Goal: Navigation & Orientation: Find specific page/section

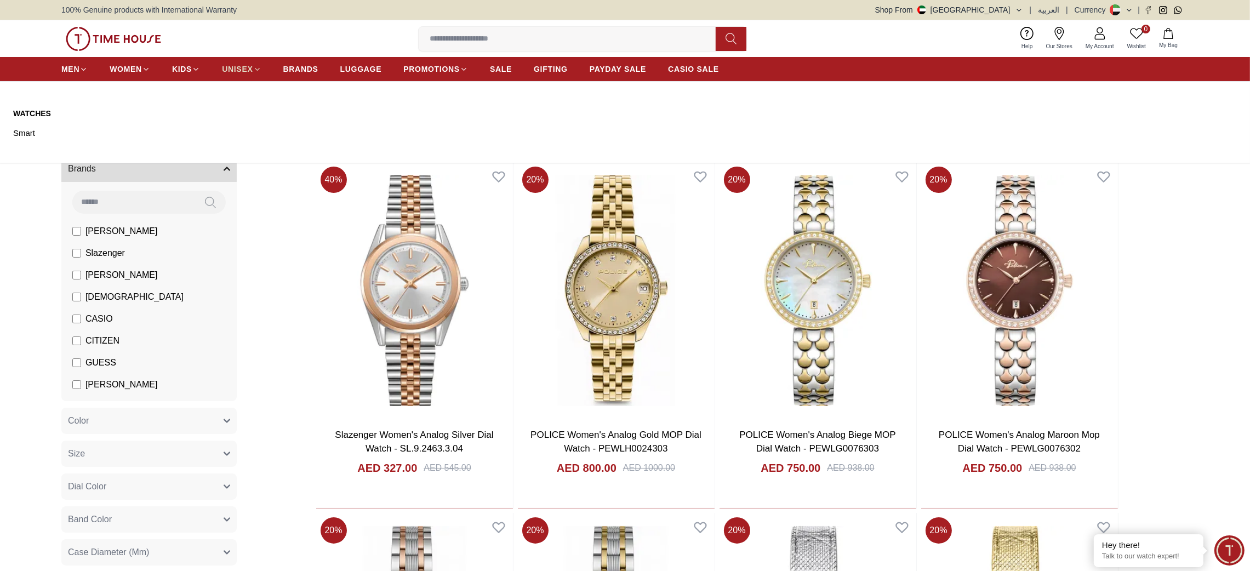
click at [239, 67] on span "UNISEX" at bounding box center [237, 69] width 31 height 11
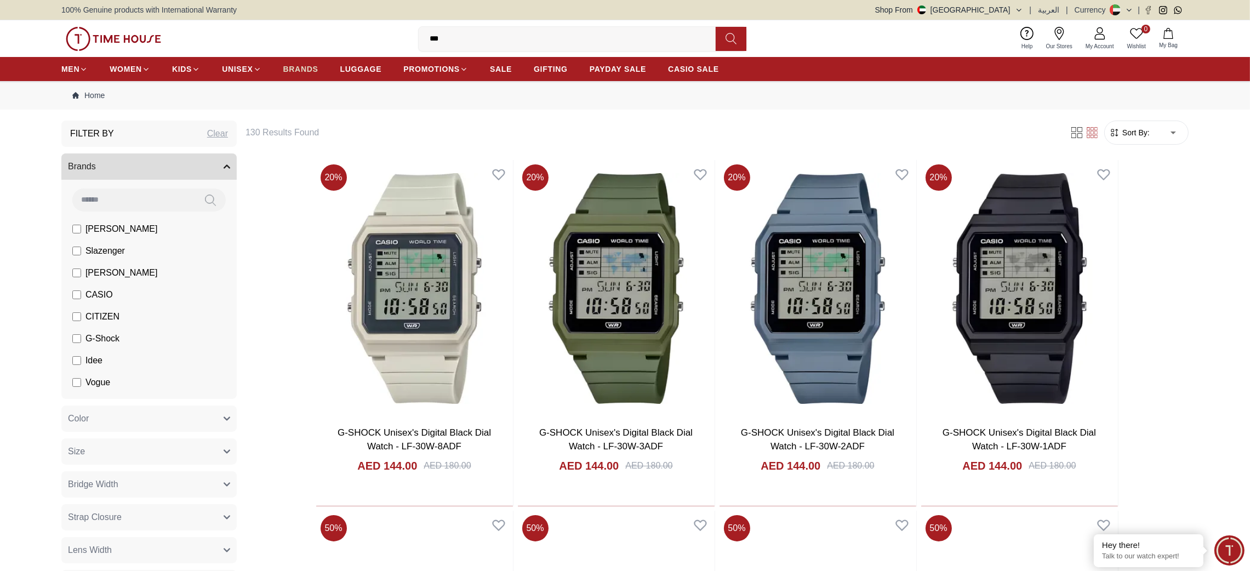
click at [304, 73] on span "BRANDS" at bounding box center [300, 69] width 35 height 11
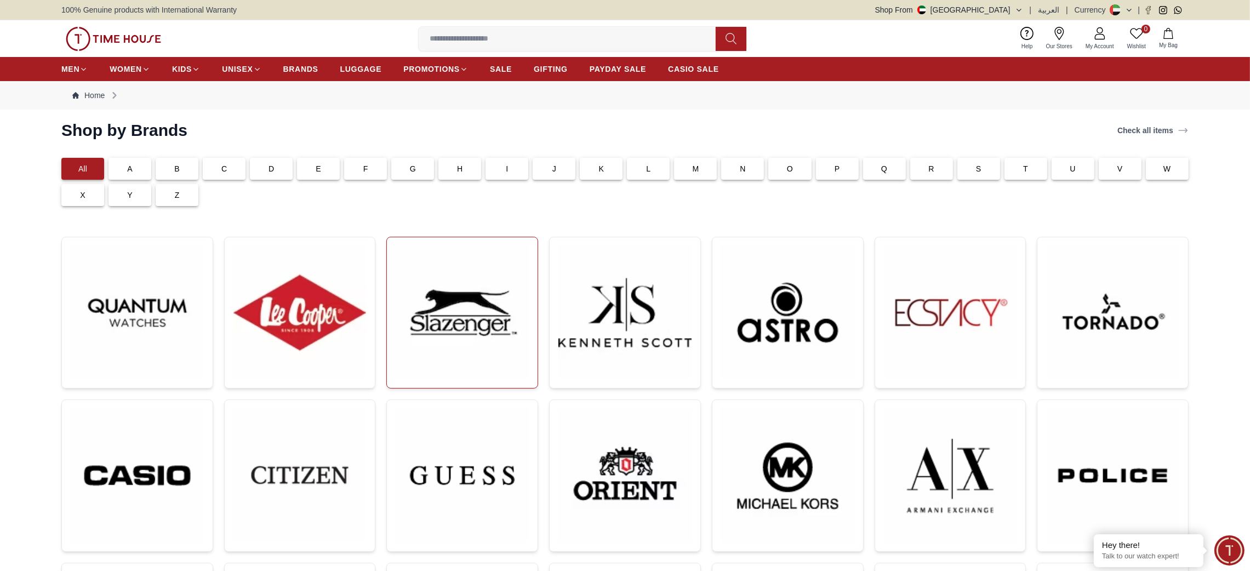
click at [461, 322] on img at bounding box center [462, 312] width 133 height 133
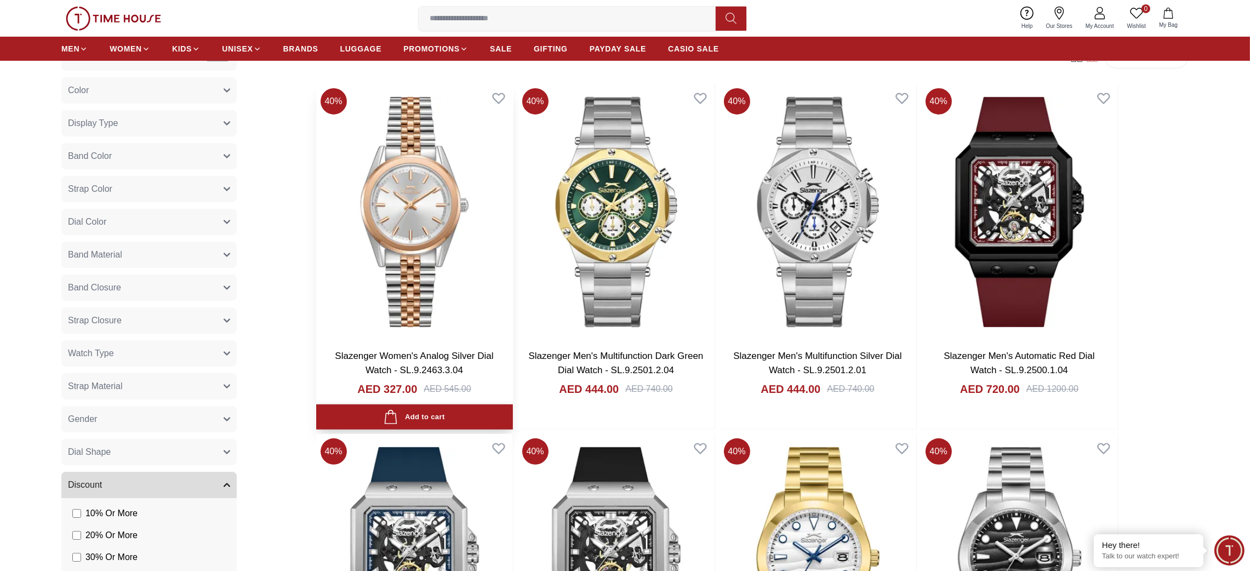
scroll to position [547, 0]
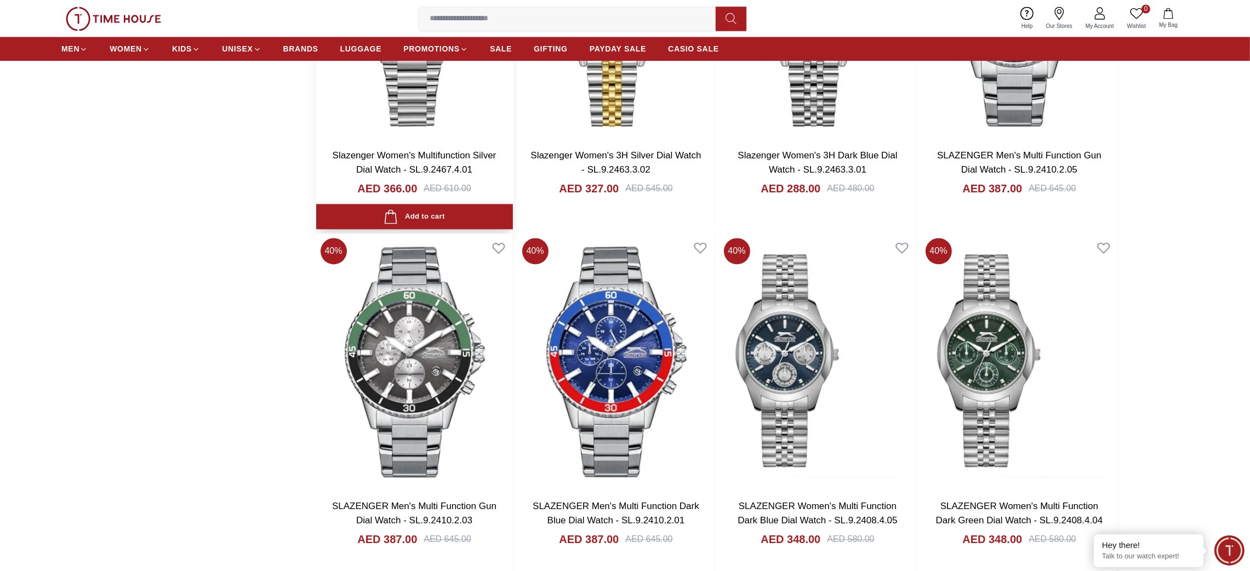
scroll to position [3803, 0]
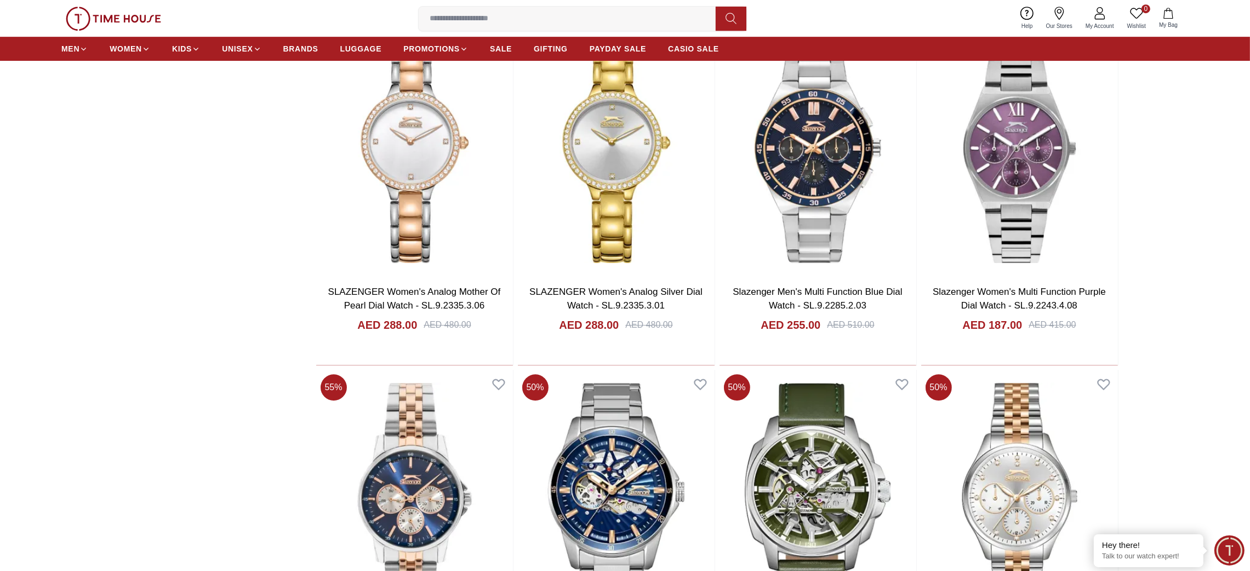
scroll to position [5310, 0]
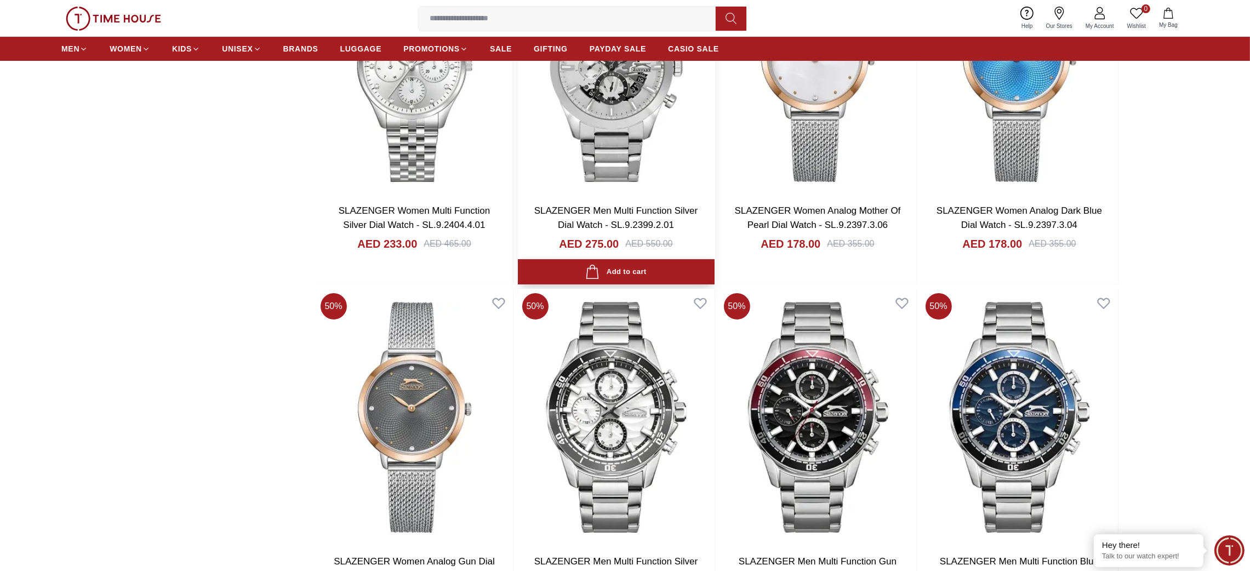
scroll to position [6351, 0]
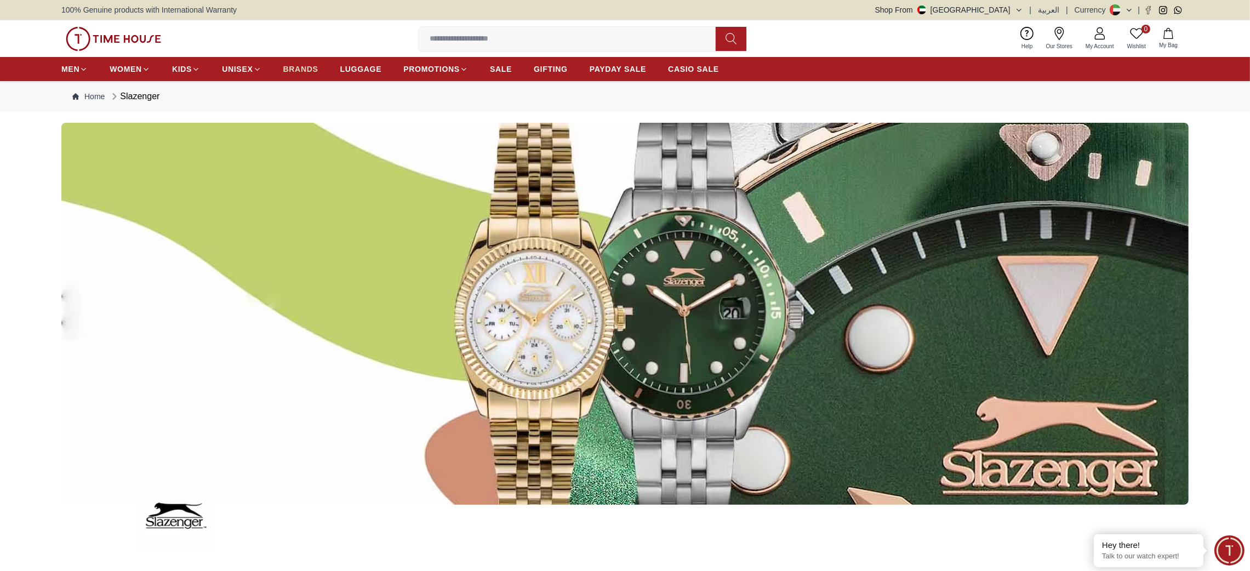
click at [298, 64] on span "BRANDS" at bounding box center [300, 69] width 35 height 11
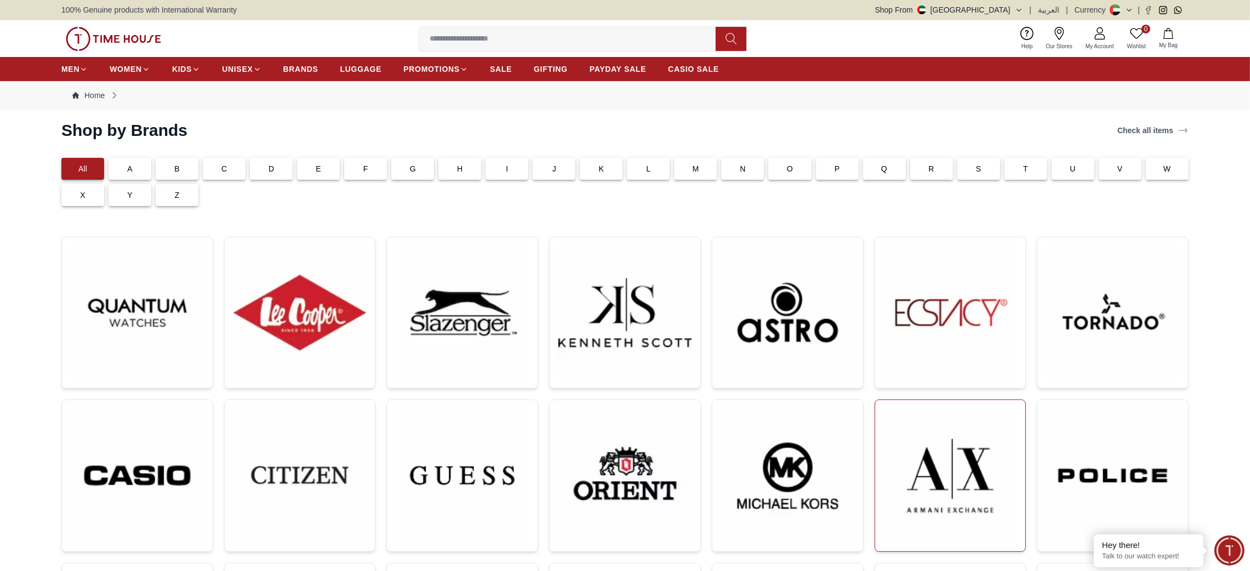
click at [947, 503] on img at bounding box center [950, 476] width 133 height 134
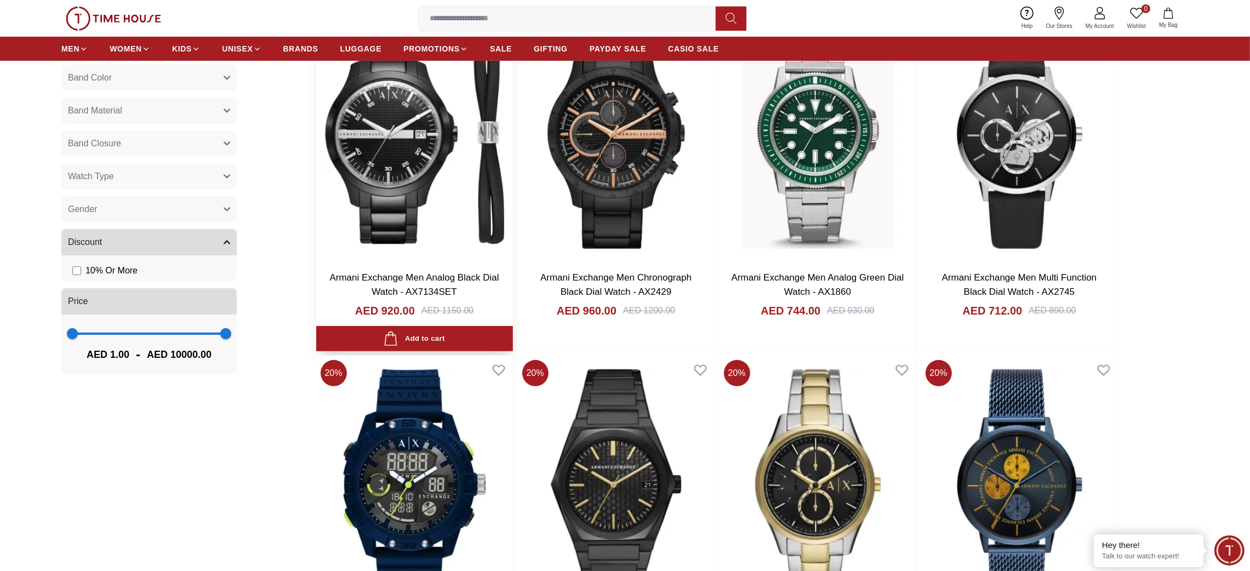
scroll to position [595, 0]
